Goal: Task Accomplishment & Management: Manage account settings

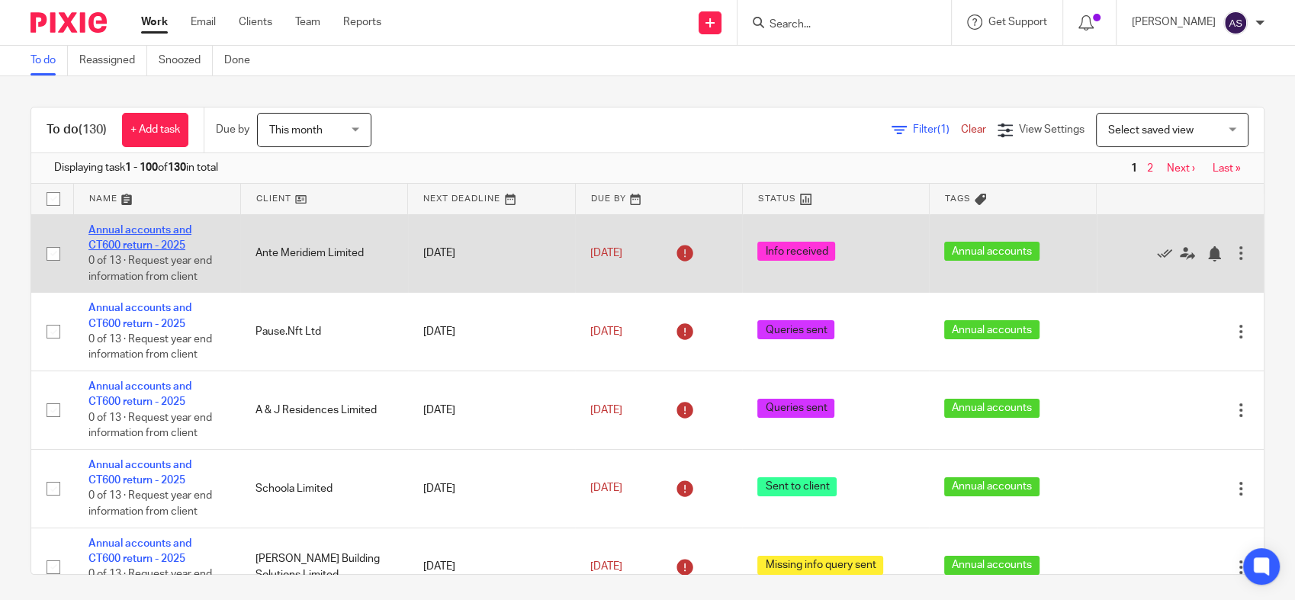
click at [121, 244] on link "Annual accounts and CT600 return - 2025" at bounding box center [139, 238] width 103 height 26
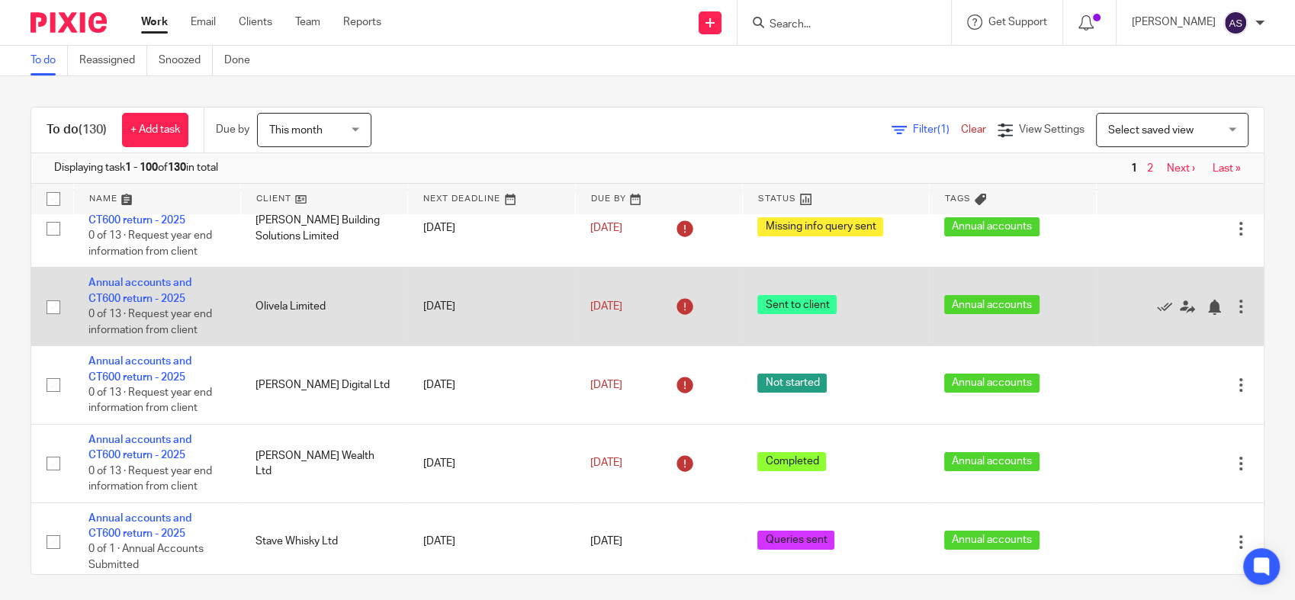
scroll to position [423, 0]
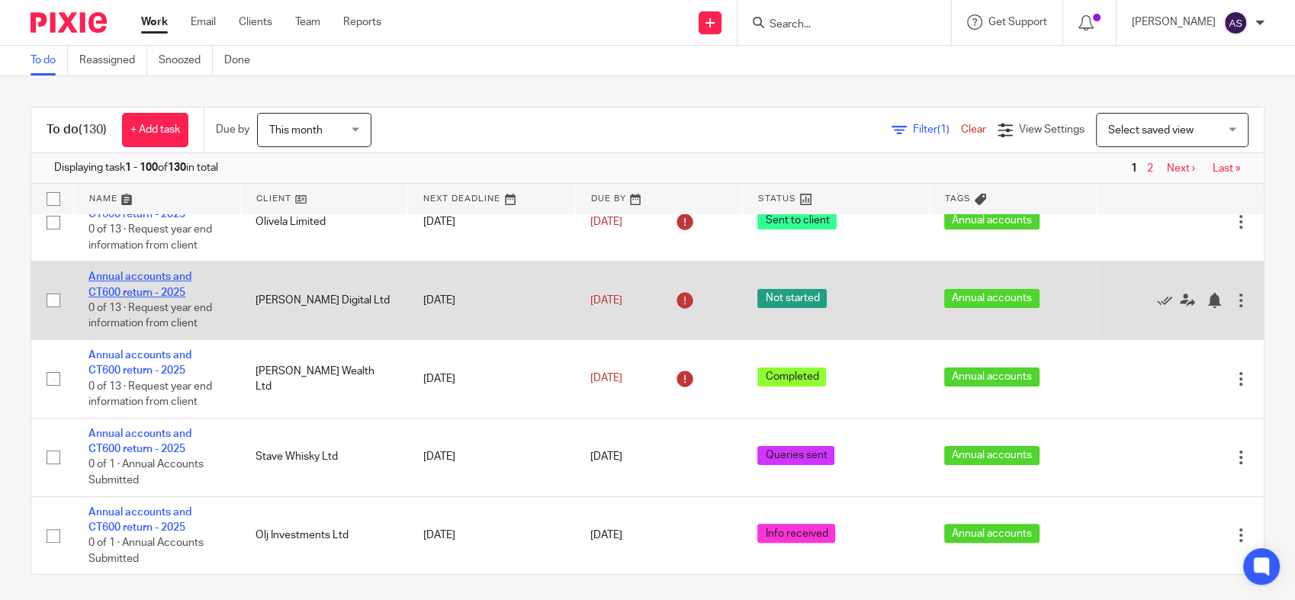
click at [134, 291] on link "Annual accounts and CT600 return - 2025" at bounding box center [139, 284] width 103 height 26
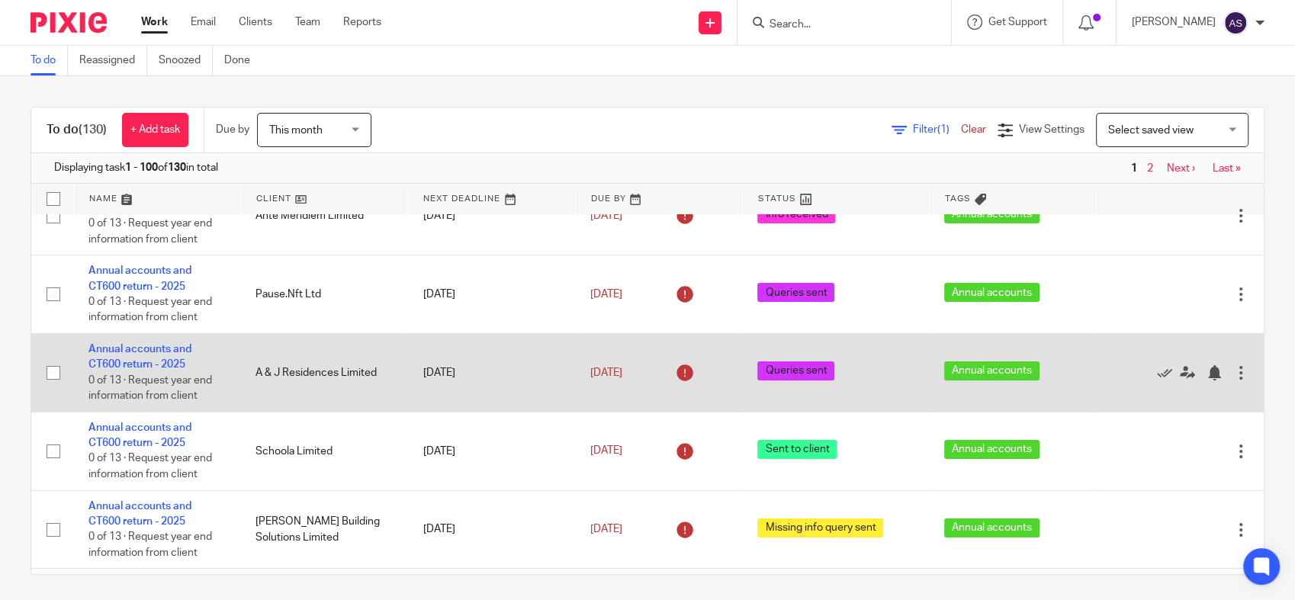
scroll to position [0, 0]
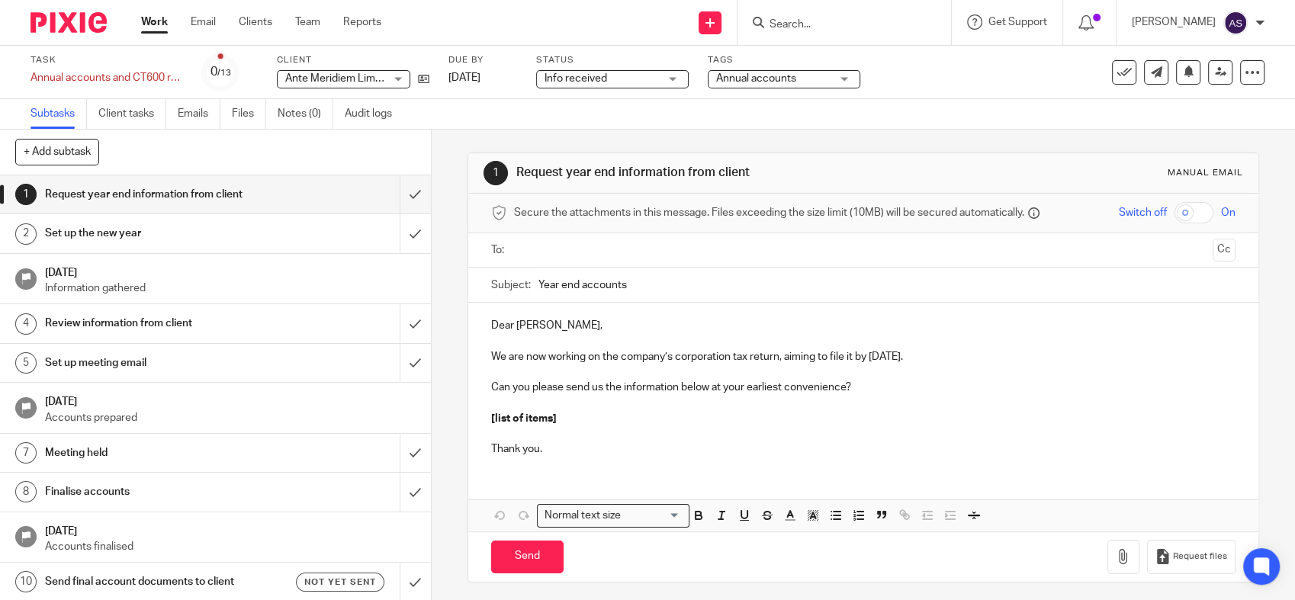
click at [616, 77] on span "Info received" at bounding box center [601, 79] width 114 height 16
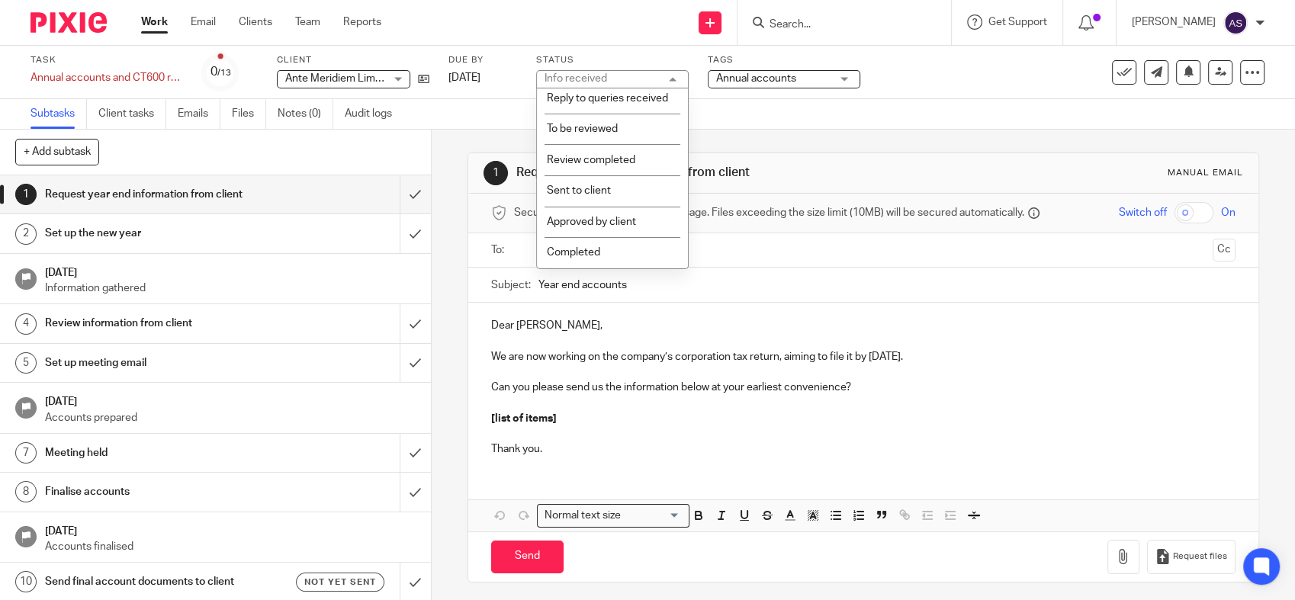
scroll to position [271, 0]
click at [593, 184] on li "Sent to client" at bounding box center [612, 190] width 151 height 31
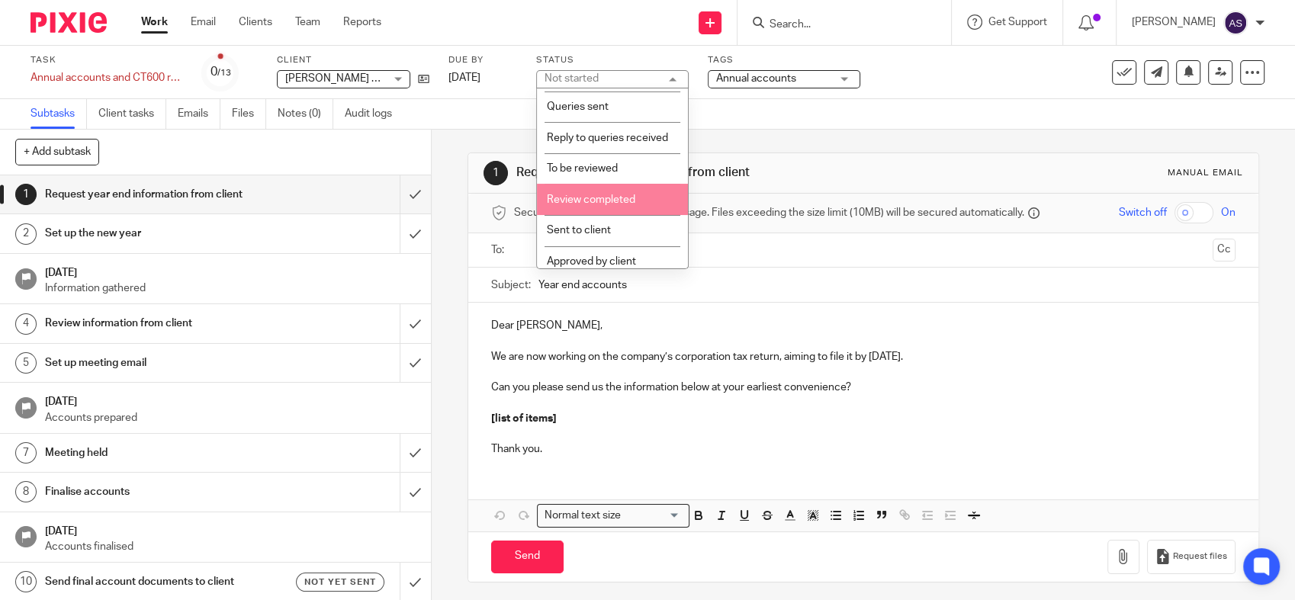
scroll to position [186, 0]
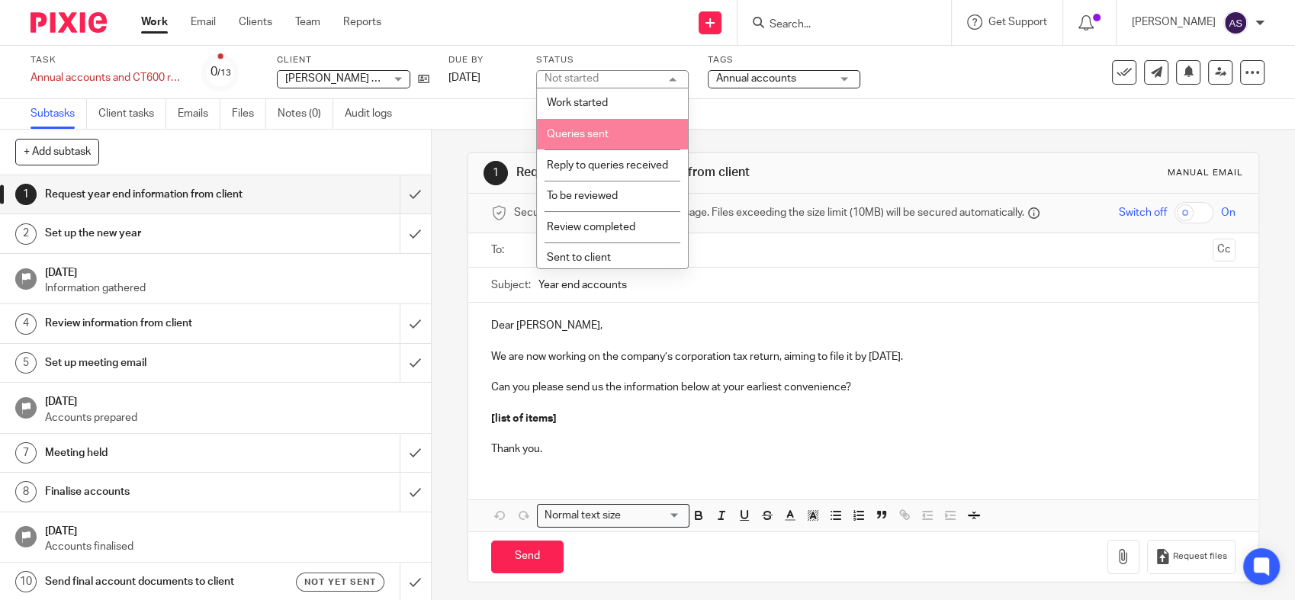
click at [596, 142] on li "Queries sent" at bounding box center [612, 134] width 151 height 31
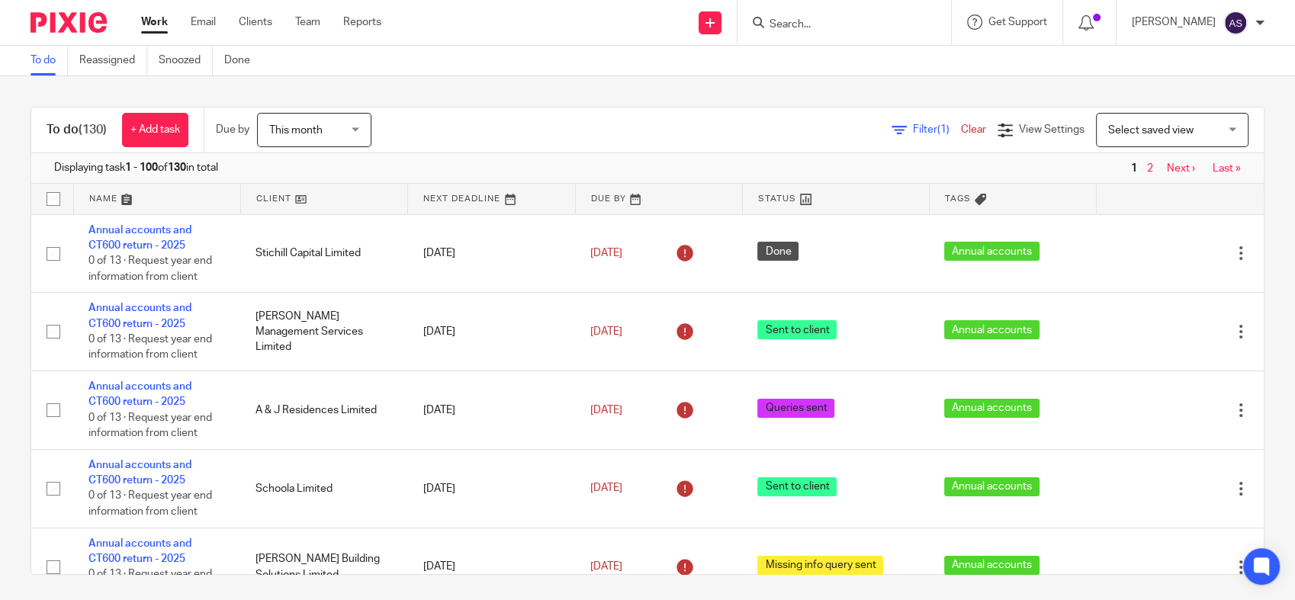
click at [597, 202] on link at bounding box center [659, 199] width 166 height 31
